Goal: Transaction & Acquisition: Subscribe to service/newsletter

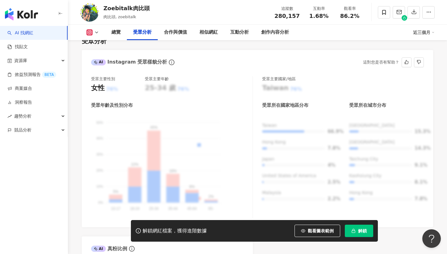
scroll to position [552, 0]
click at [427, 13] on icon "button" at bounding box center [429, 12] width 6 height 6
click at [352, 34] on div "總覽 受眾分析 合作與價值 相似網紅 互動分析 創作內容分析" at bounding box center [258, 32] width 307 height 15
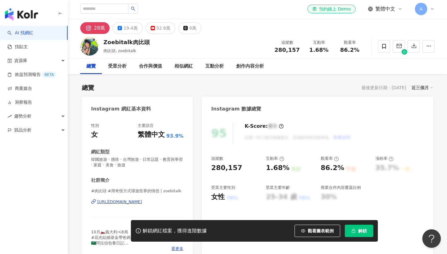
scroll to position [0, 0]
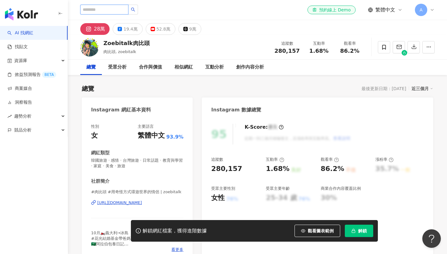
click at [112, 10] on input "search" at bounding box center [104, 10] width 48 height 10
type input "**"
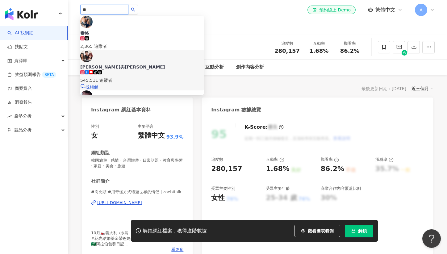
click at [150, 77] on div "545,511 追蹤者" at bounding box center [141, 80] width 123 height 7
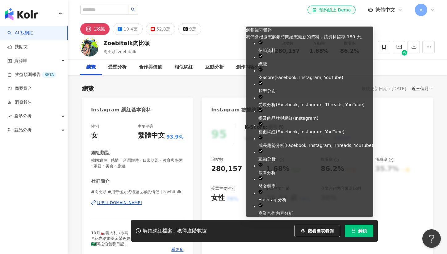
click at [362, 230] on span "解鎖" at bounding box center [362, 230] width 9 height 5
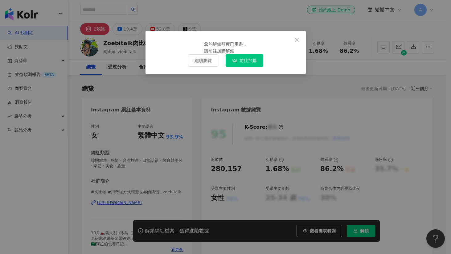
drag, startPoint x: 232, startPoint y: 68, endPoint x: 231, endPoint y: 72, distance: 3.7
click at [231, 54] on div "您的解鎖額度已用盡， 請前往加購解鎖" at bounding box center [225, 48] width 43 height 14
click at [241, 63] on span "前往加購" at bounding box center [248, 60] width 17 height 5
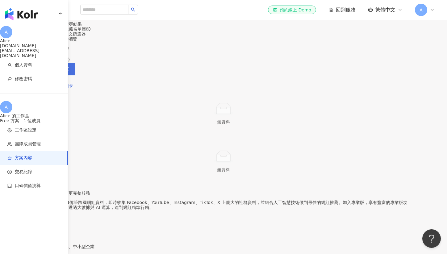
click at [49, 70] on icon at bounding box center [47, 68] width 4 height 3
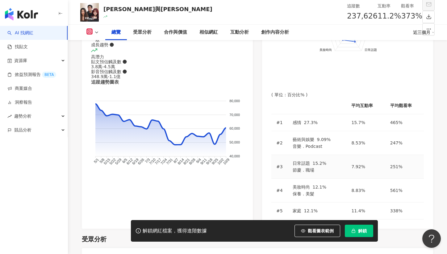
scroll to position [385, 0]
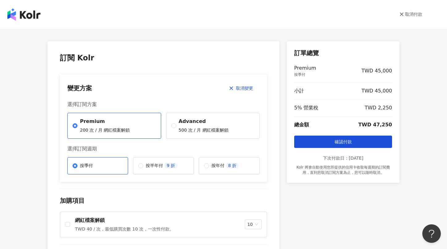
click at [420, 14] on link "取消付款" at bounding box center [410, 14] width 23 height 6
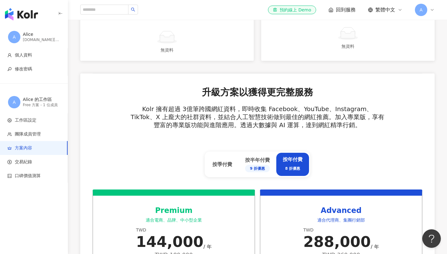
scroll to position [167, 0]
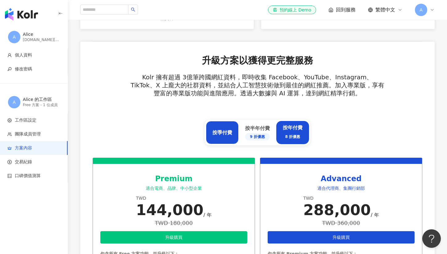
click at [225, 133] on div "按季付費" at bounding box center [222, 132] width 20 height 7
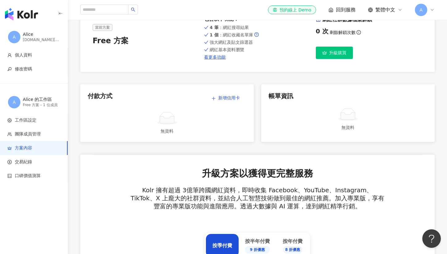
scroll to position [0, 0]
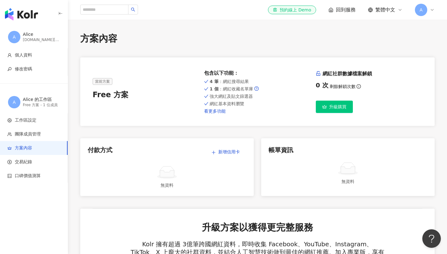
click at [218, 111] on link "看更多功能" at bounding box center [257, 111] width 106 height 5
